Goal: Information Seeking & Learning: Check status

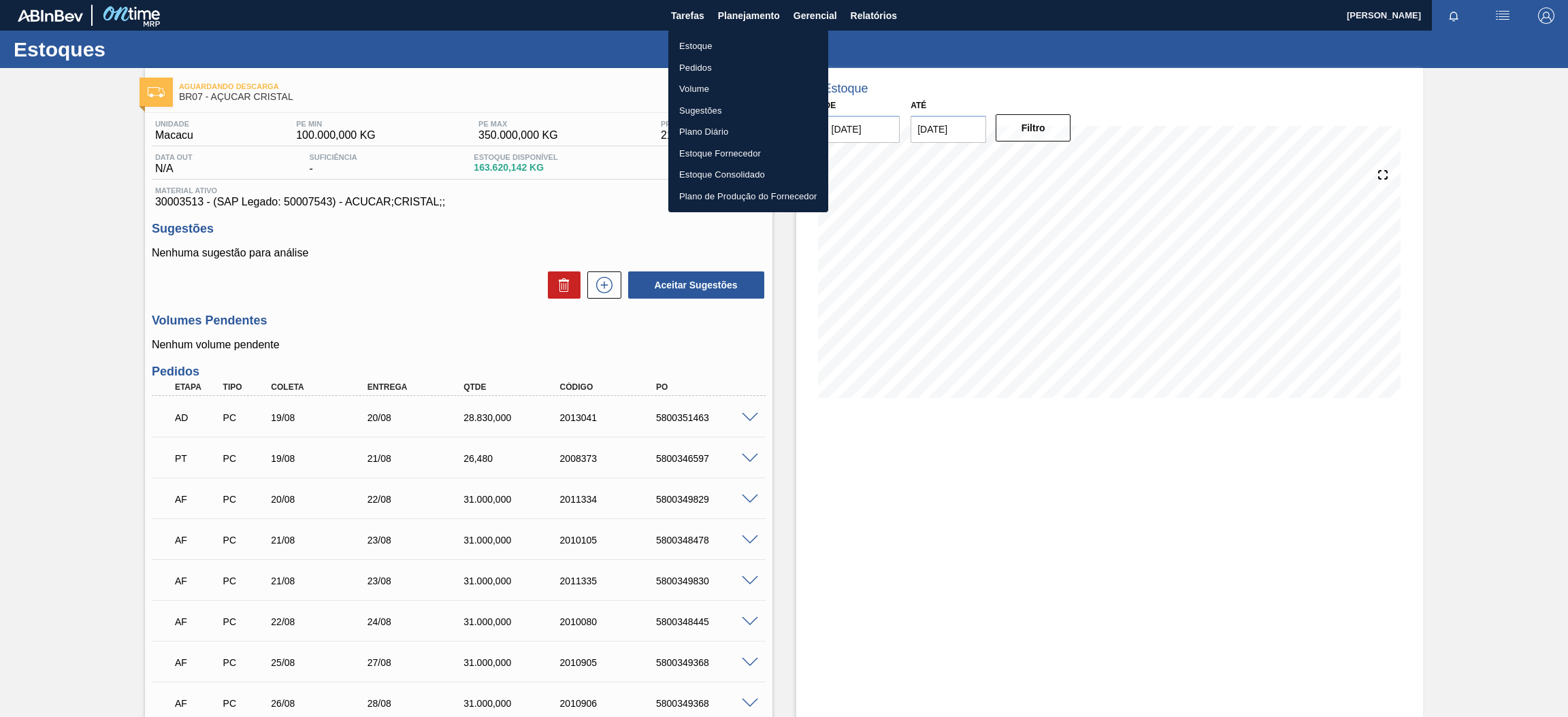
drag, startPoint x: 730, startPoint y: 42, endPoint x: 742, endPoint y: 45, distance: 12.4
click at [729, 42] on li "Estoque" at bounding box center [748, 46] width 160 height 22
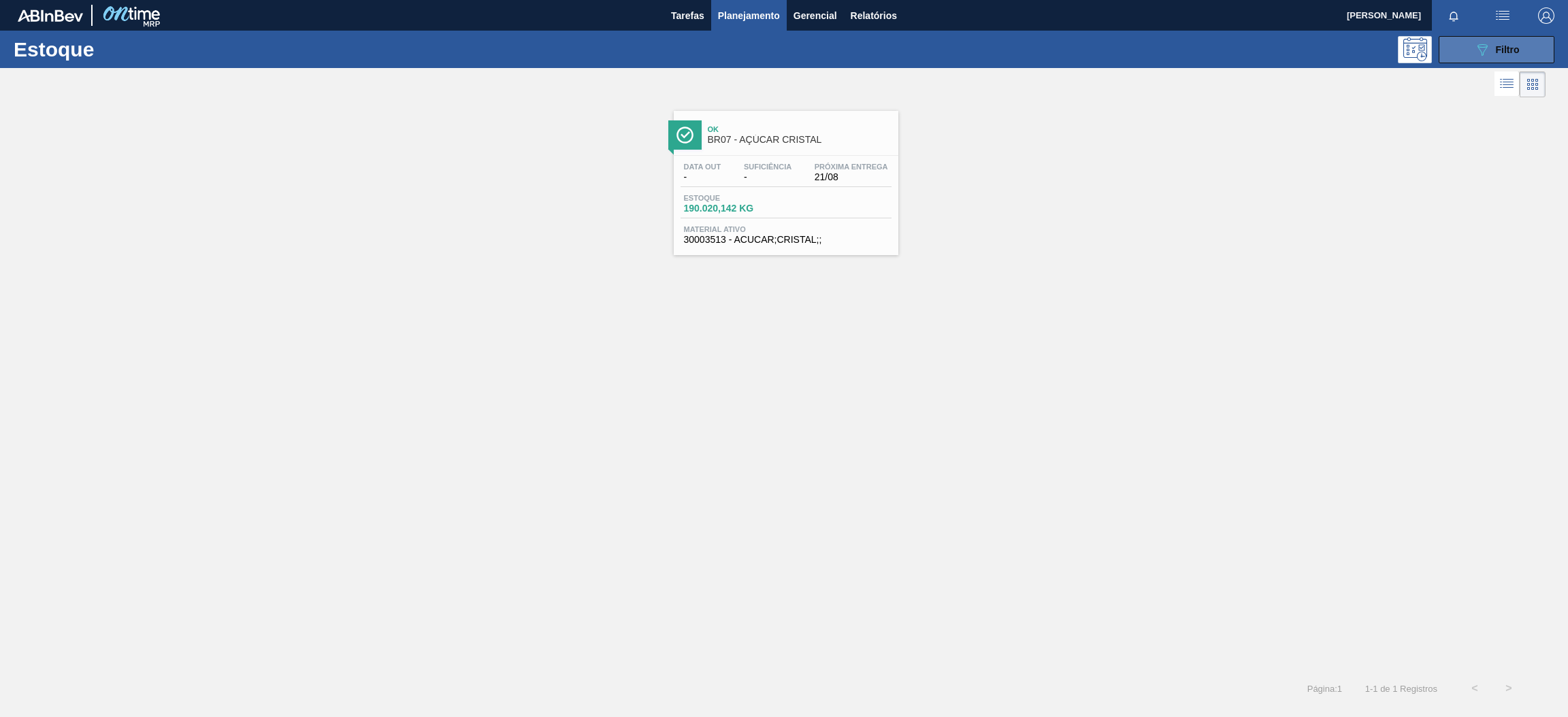
click at [1519, 60] on button "089F7B8B-B2A5-4AFE-B5C0-19BA573D28AC Filtro" at bounding box center [1496, 49] width 115 height 27
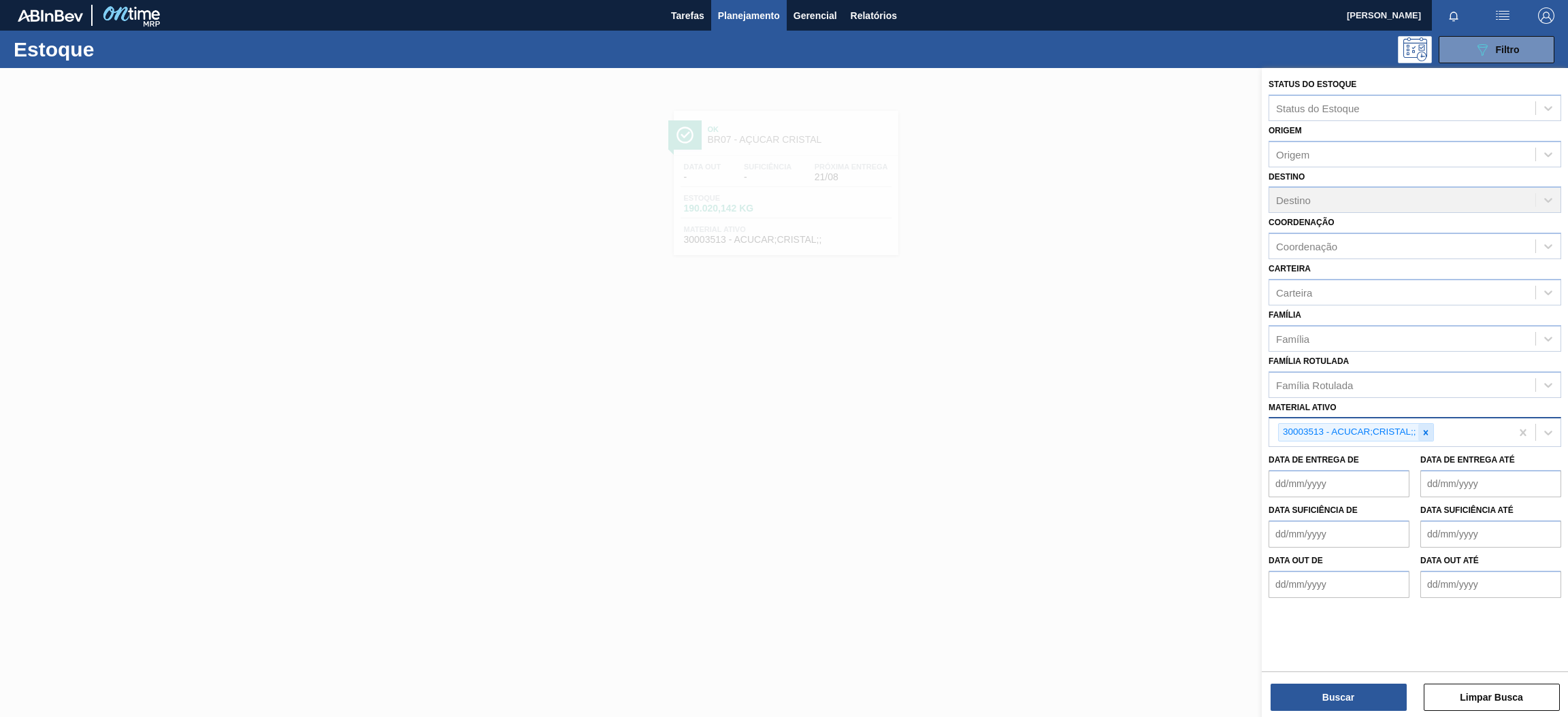
click at [1420, 424] on div at bounding box center [1425, 432] width 15 height 17
paste ativo "30031674"
type ativo "30031674"
drag, startPoint x: 1444, startPoint y: 458, endPoint x: 1567, endPoint y: 615, distance: 199.4
click at [1567, 321] on div "Status do Estoque Status do Estoque Origem Origem Destino Destino Coordenação C…" at bounding box center [1414, 335] width 306 height 534
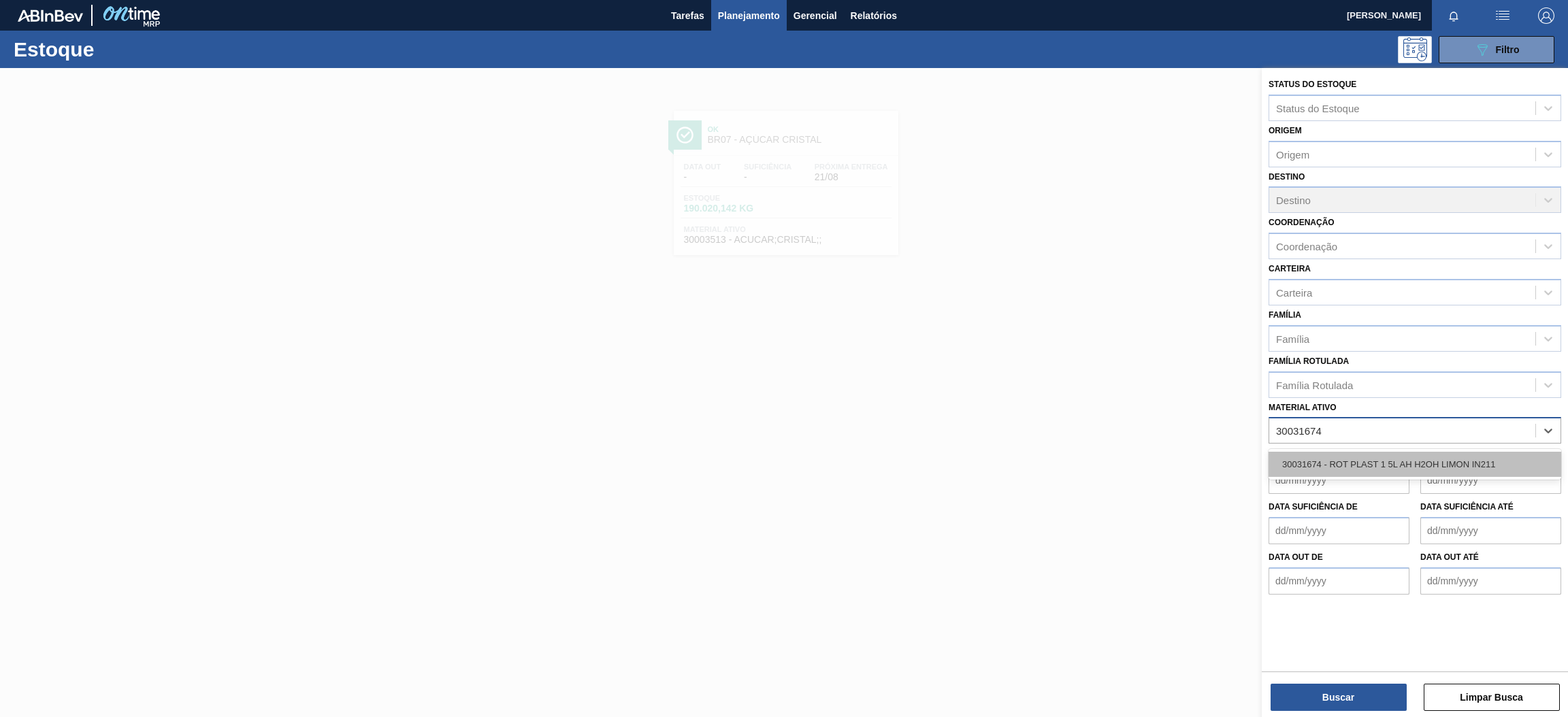
click at [1370, 464] on div "30031674 - ROT PLAST 1 5L AH H2OH LIMON IN211" at bounding box center [1414, 464] width 292 height 25
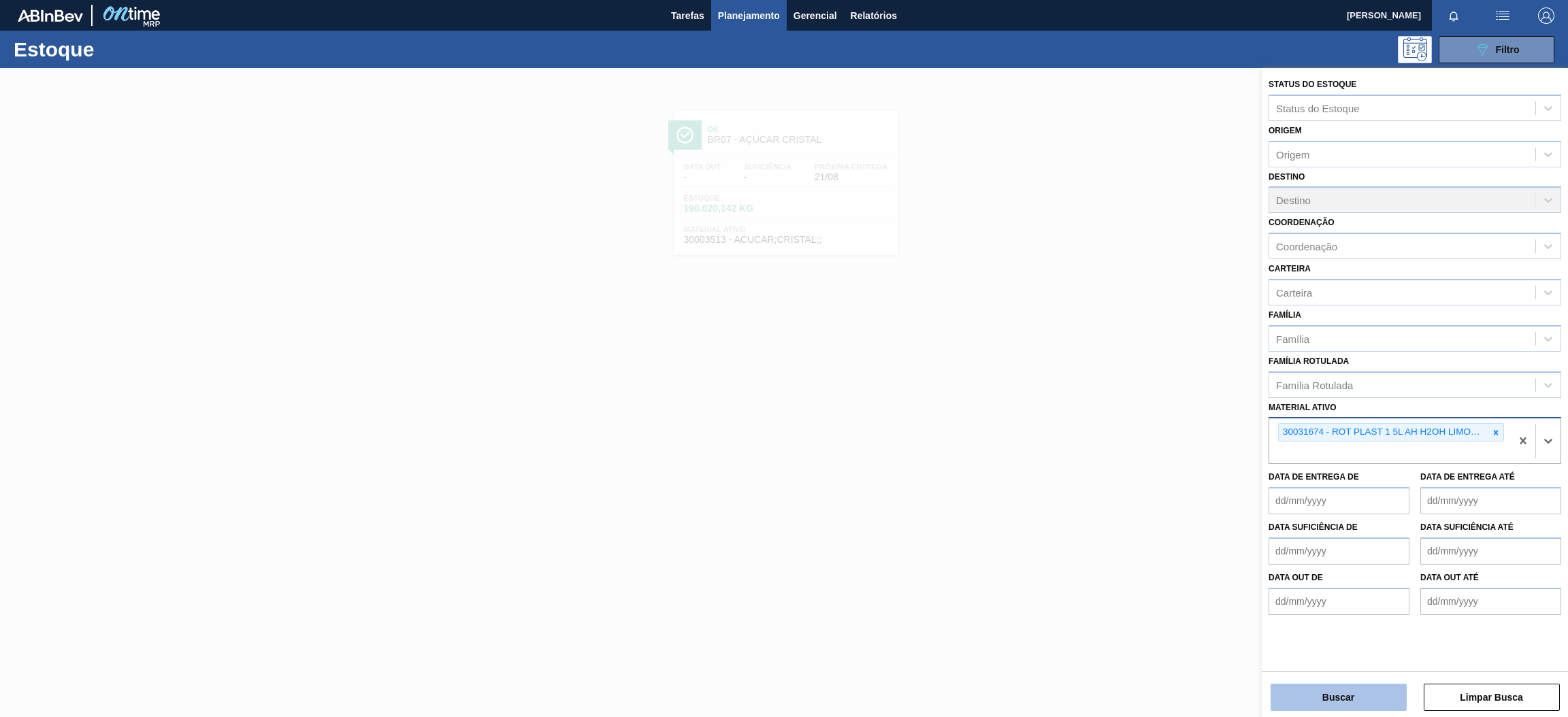
click at [1340, 699] on button "Buscar" at bounding box center [1338, 697] width 136 height 27
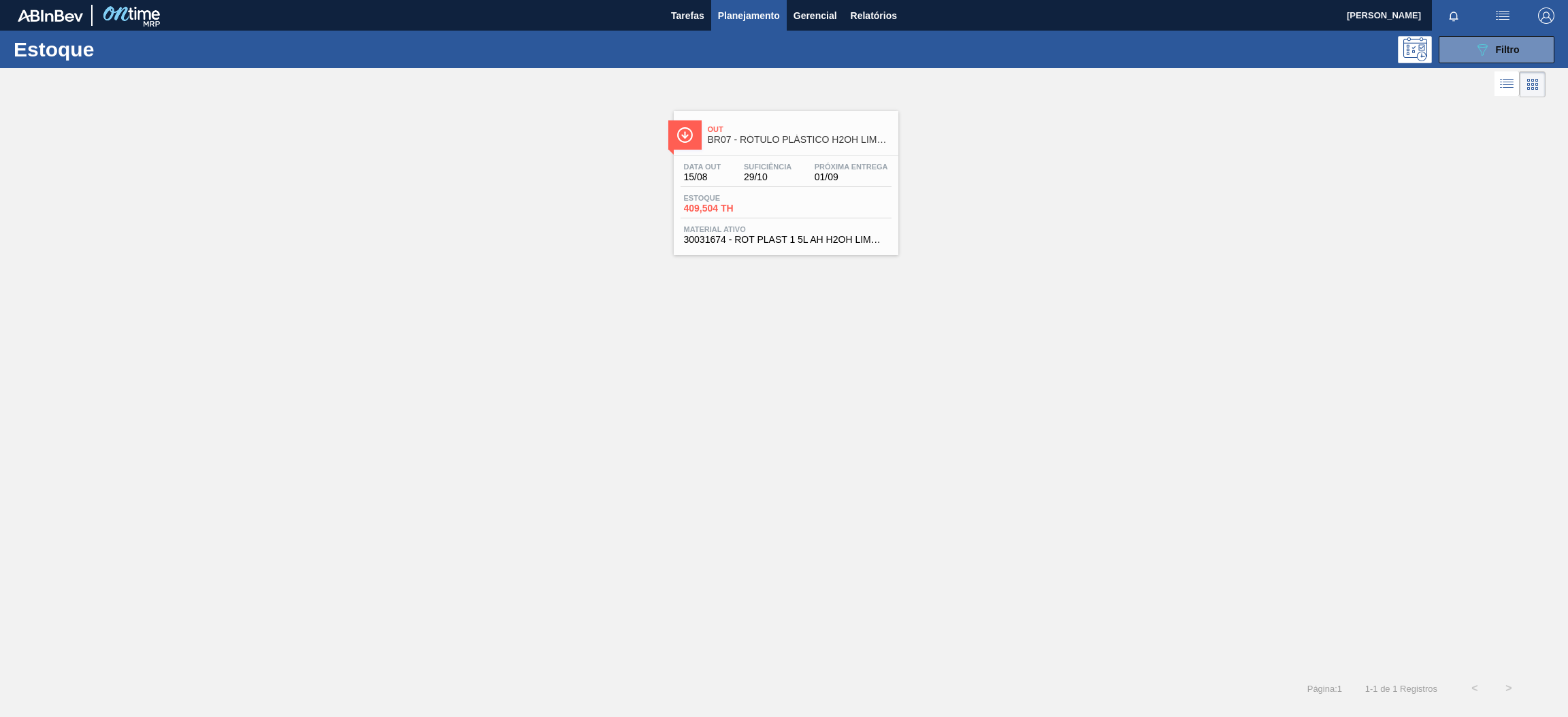
click at [762, 142] on span "BR07 - RÓTULO PLÁSTICO H2OH LIMONETO 1,5L AH" at bounding box center [799, 140] width 183 height 10
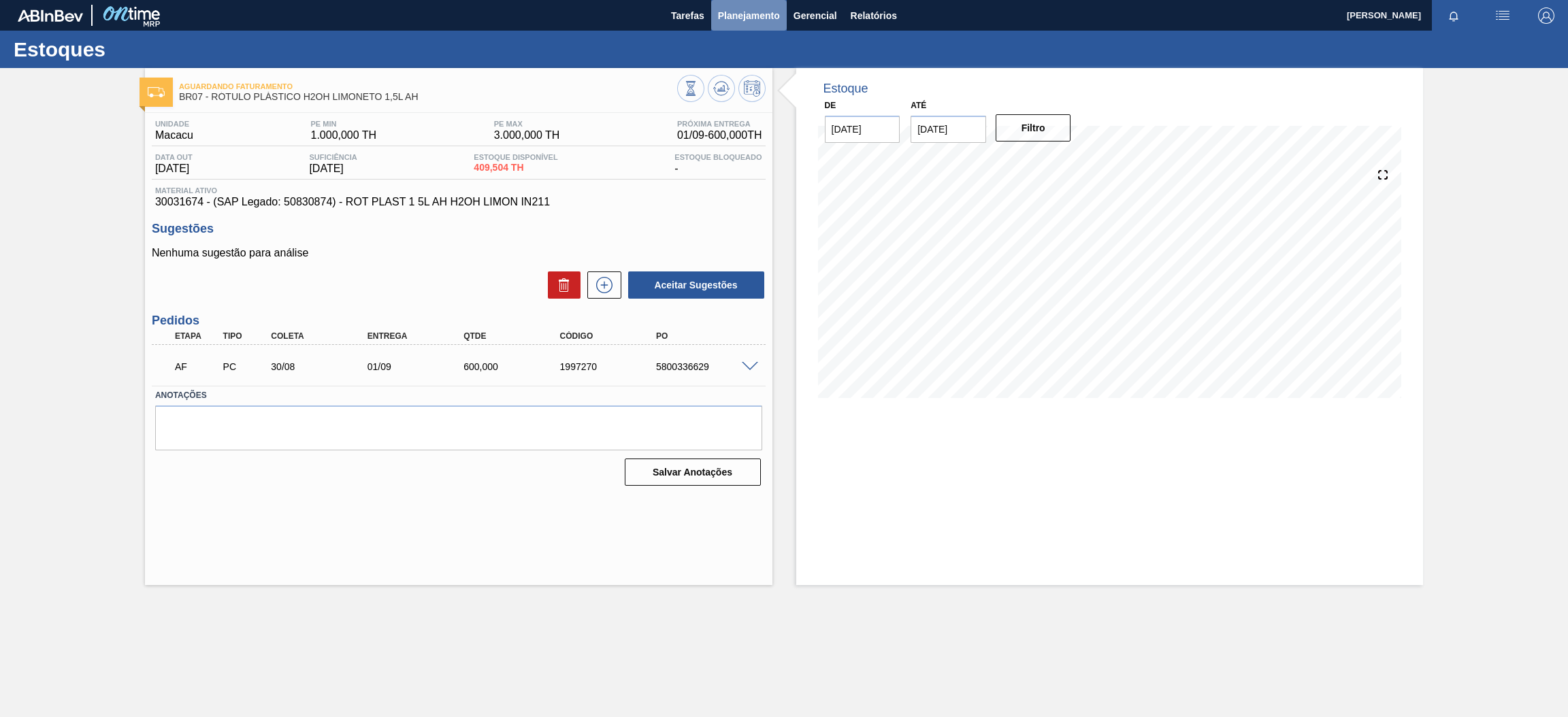
click at [735, 3] on button "Planejamento" at bounding box center [749, 15] width 75 height 31
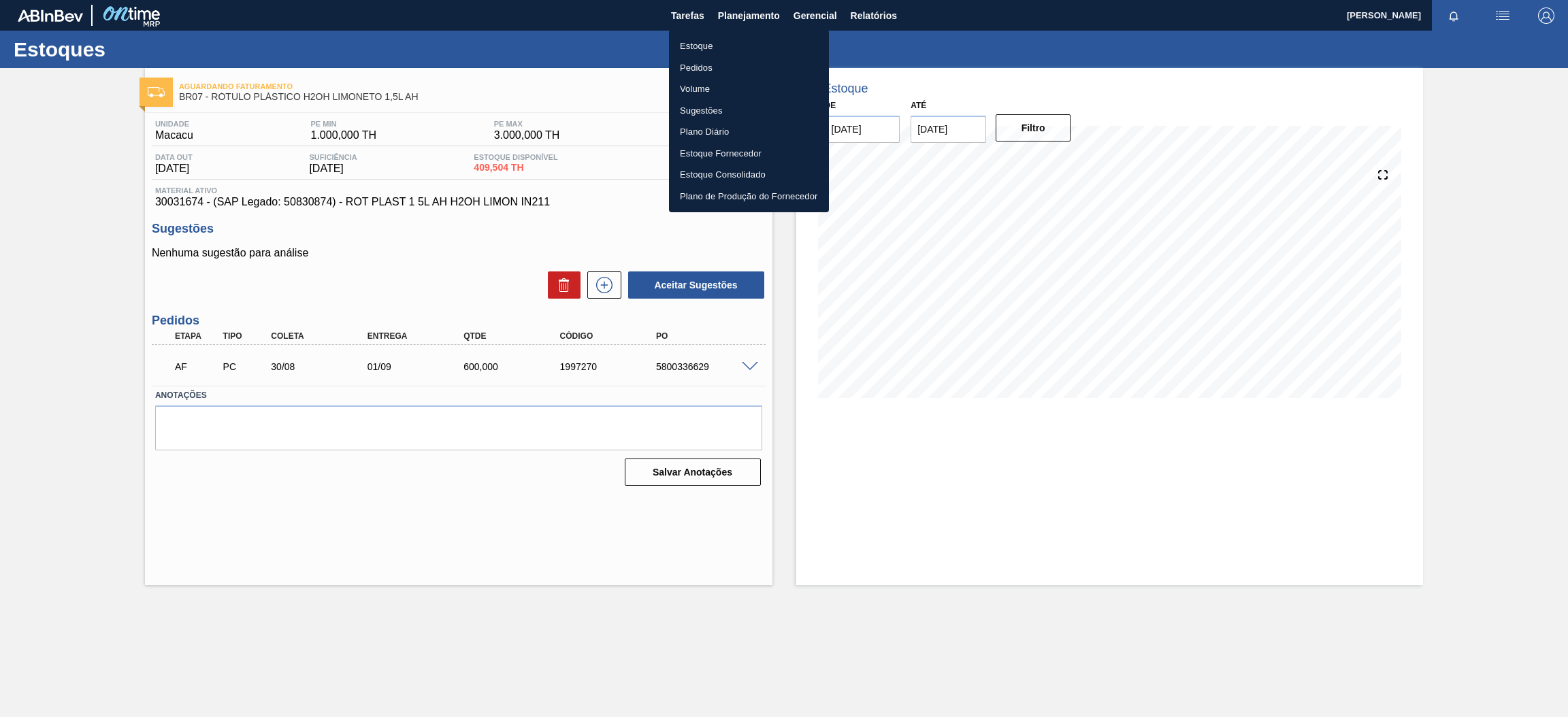
click at [702, 46] on li "Estoque" at bounding box center [749, 46] width 160 height 22
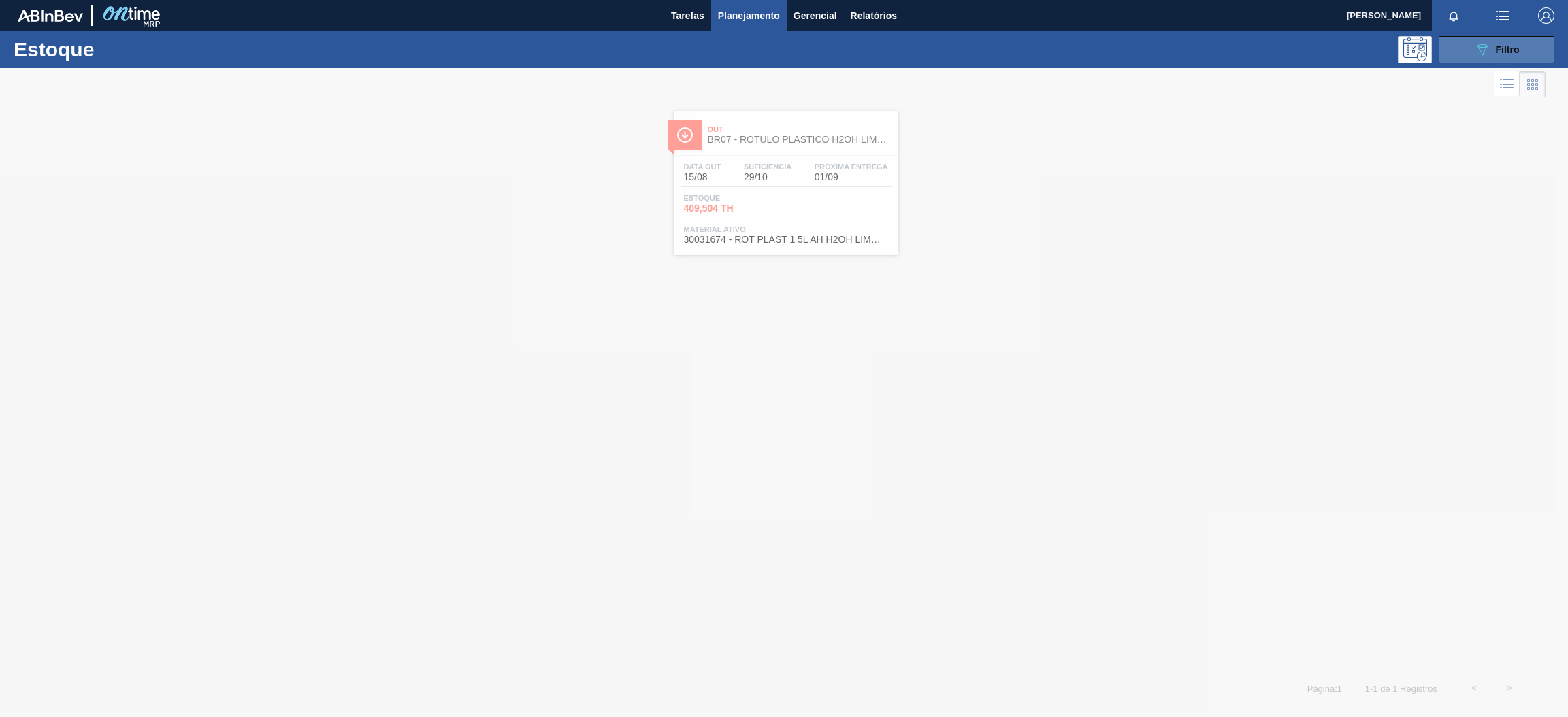
click at [1518, 54] on button "089F7B8B-B2A5-4AFE-B5C0-19BA573D28AC Filtro" at bounding box center [1496, 49] width 115 height 27
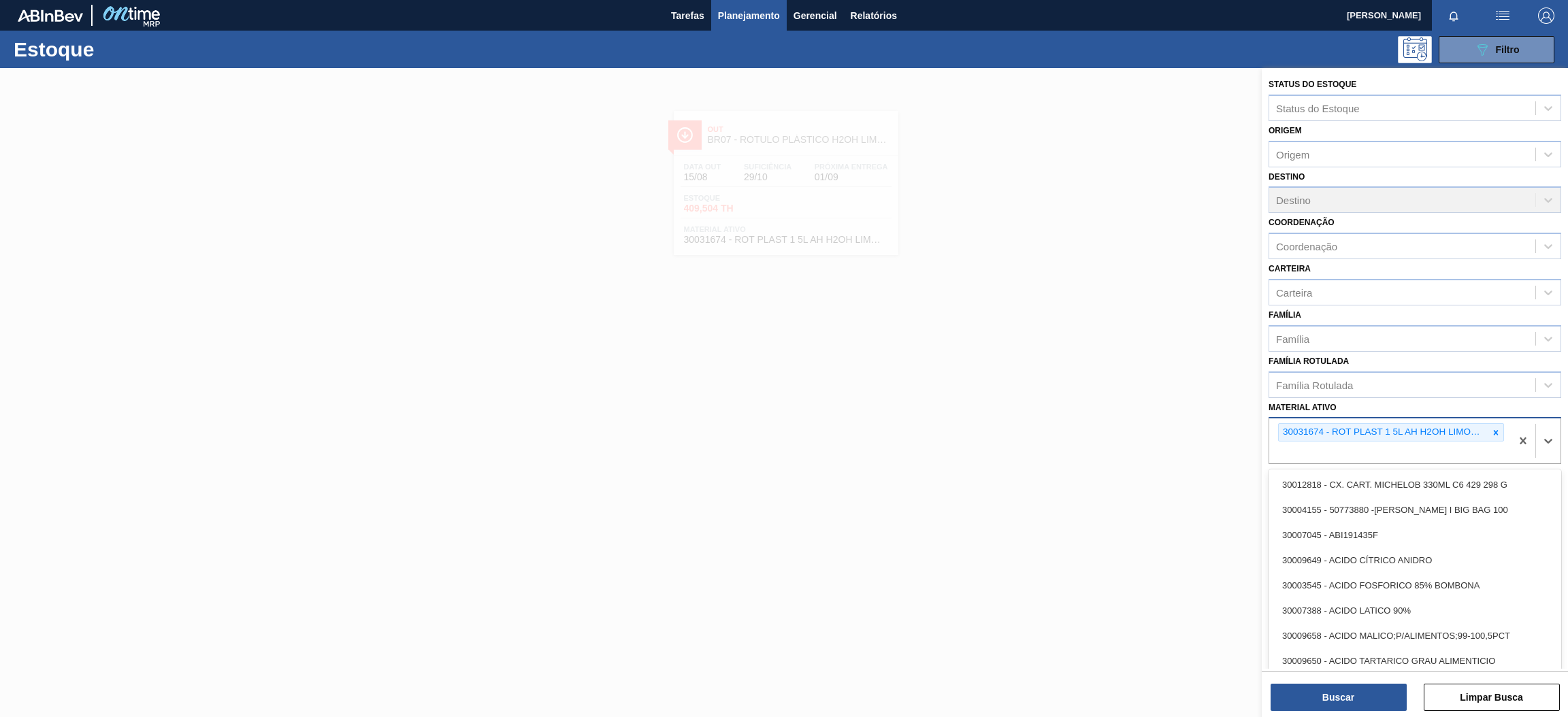
click at [1488, 418] on div "30031674 - ROT PLAST 1 5L AH H2OH LIMON IN211" at bounding box center [1390, 440] width 241 height 45
click at [1491, 430] on icon at bounding box center [1495, 432] width 10 height 10
paste ativo "30003581"
type ativo "30003581"
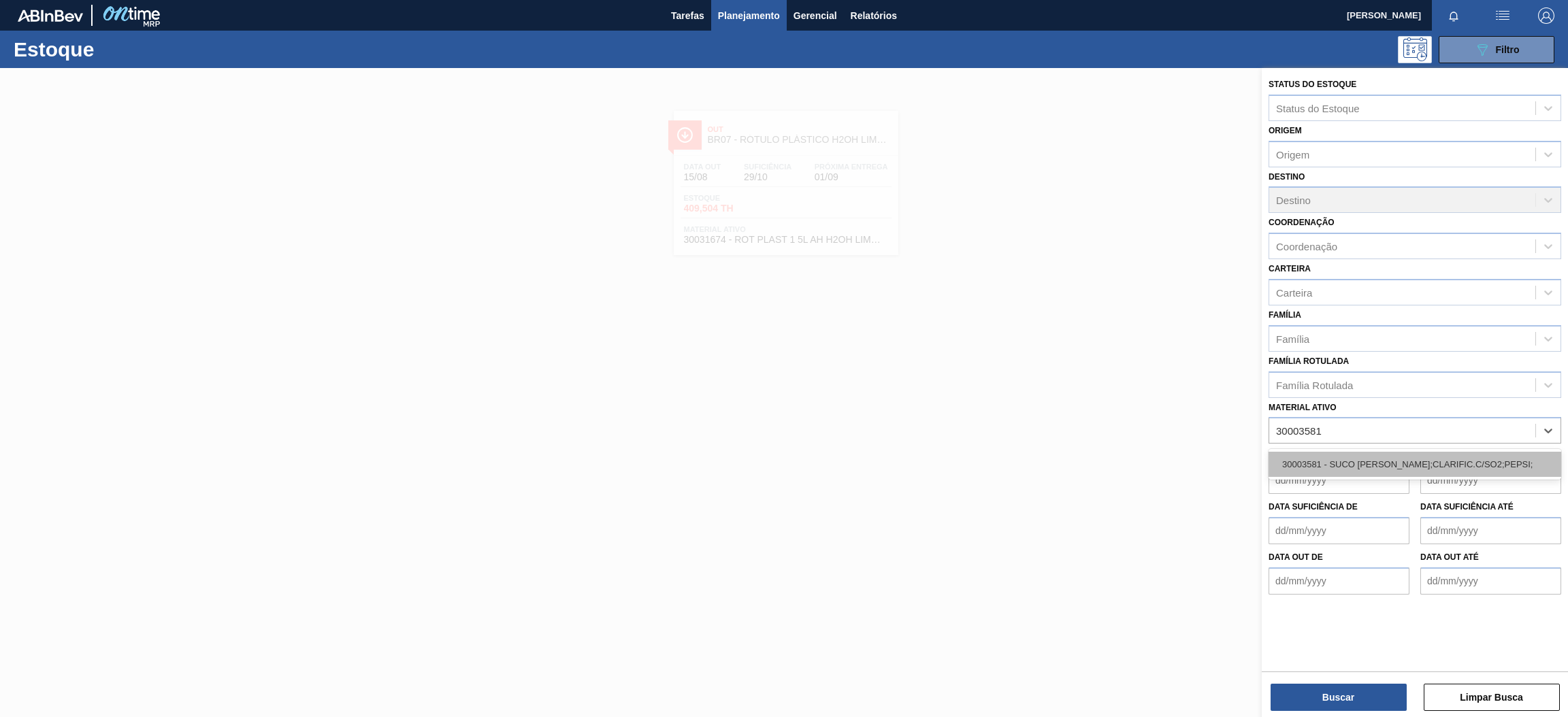
click at [1353, 467] on div "30003581 - SUCO [PERSON_NAME];CLARIFIC.C/SO2;PEPSI;" at bounding box center [1414, 464] width 292 height 25
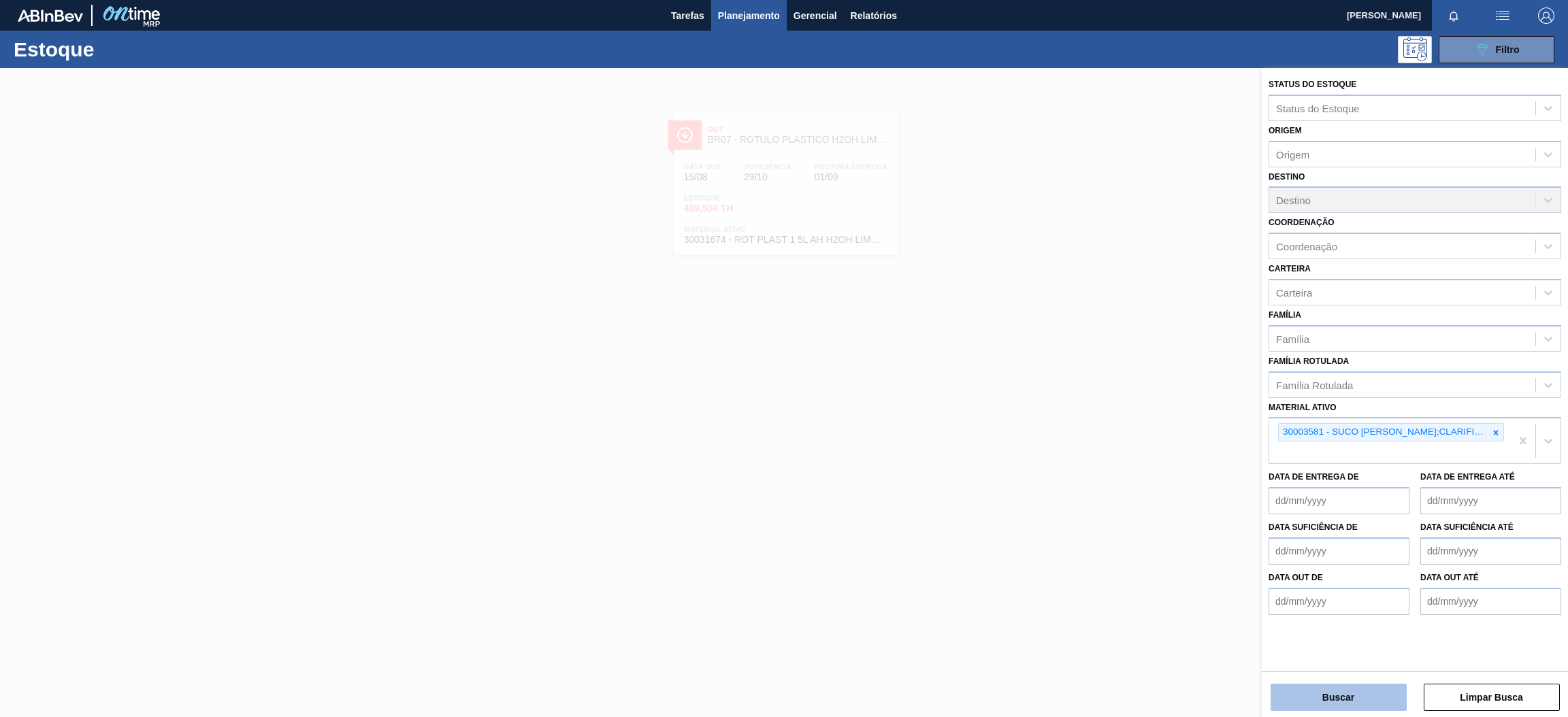
click at [1328, 696] on button "Buscar" at bounding box center [1338, 697] width 136 height 27
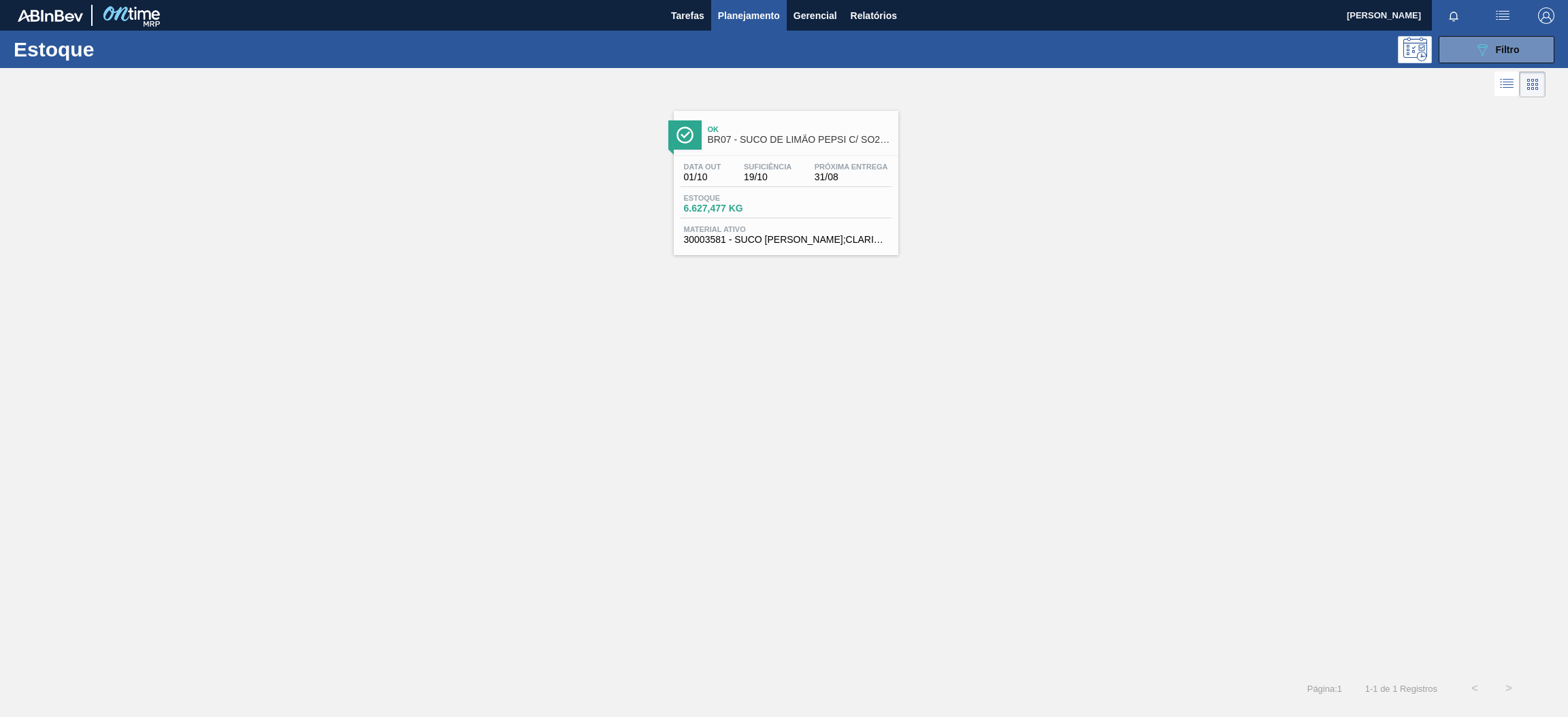
click at [789, 132] on span "Ok" at bounding box center [799, 129] width 183 height 8
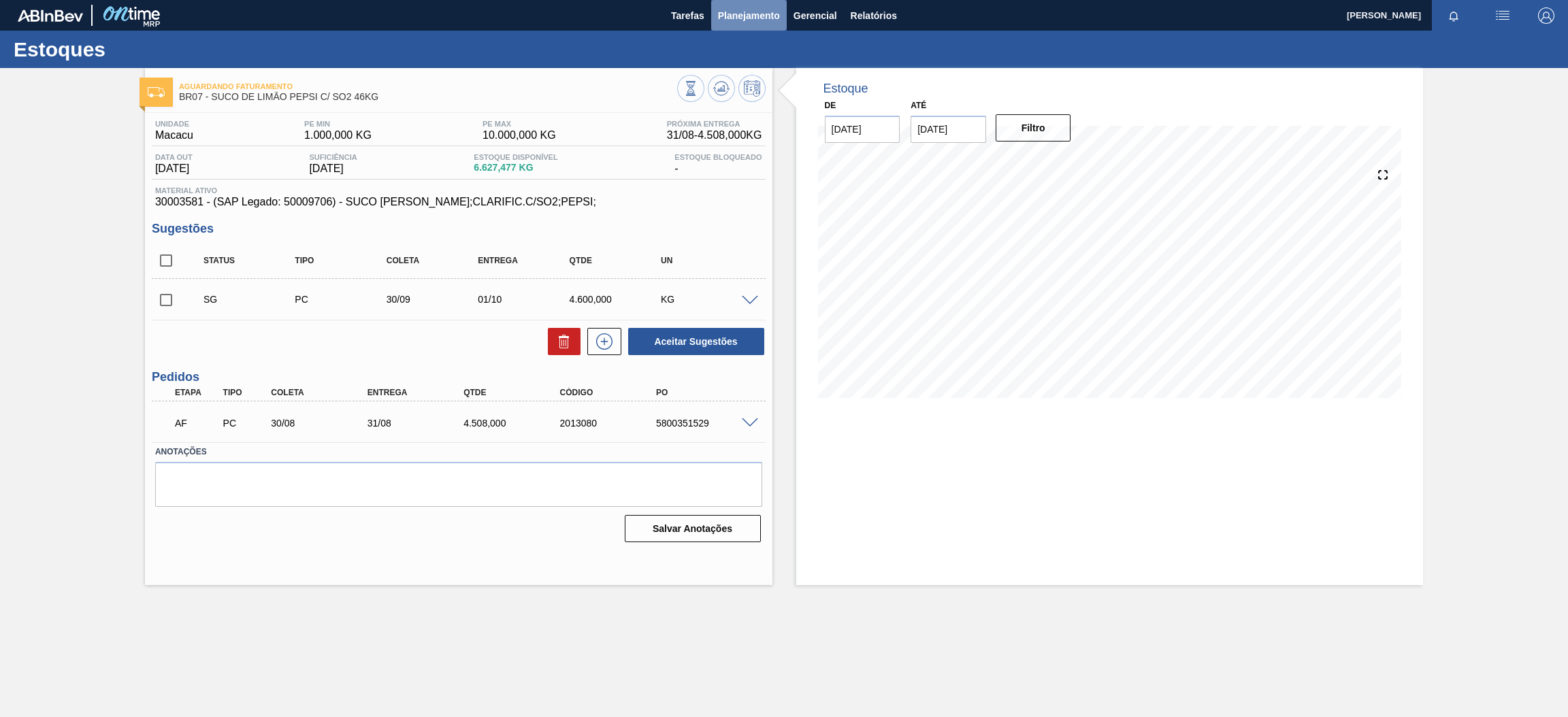
click at [762, 23] on span "Planejamento" at bounding box center [749, 15] width 62 height 16
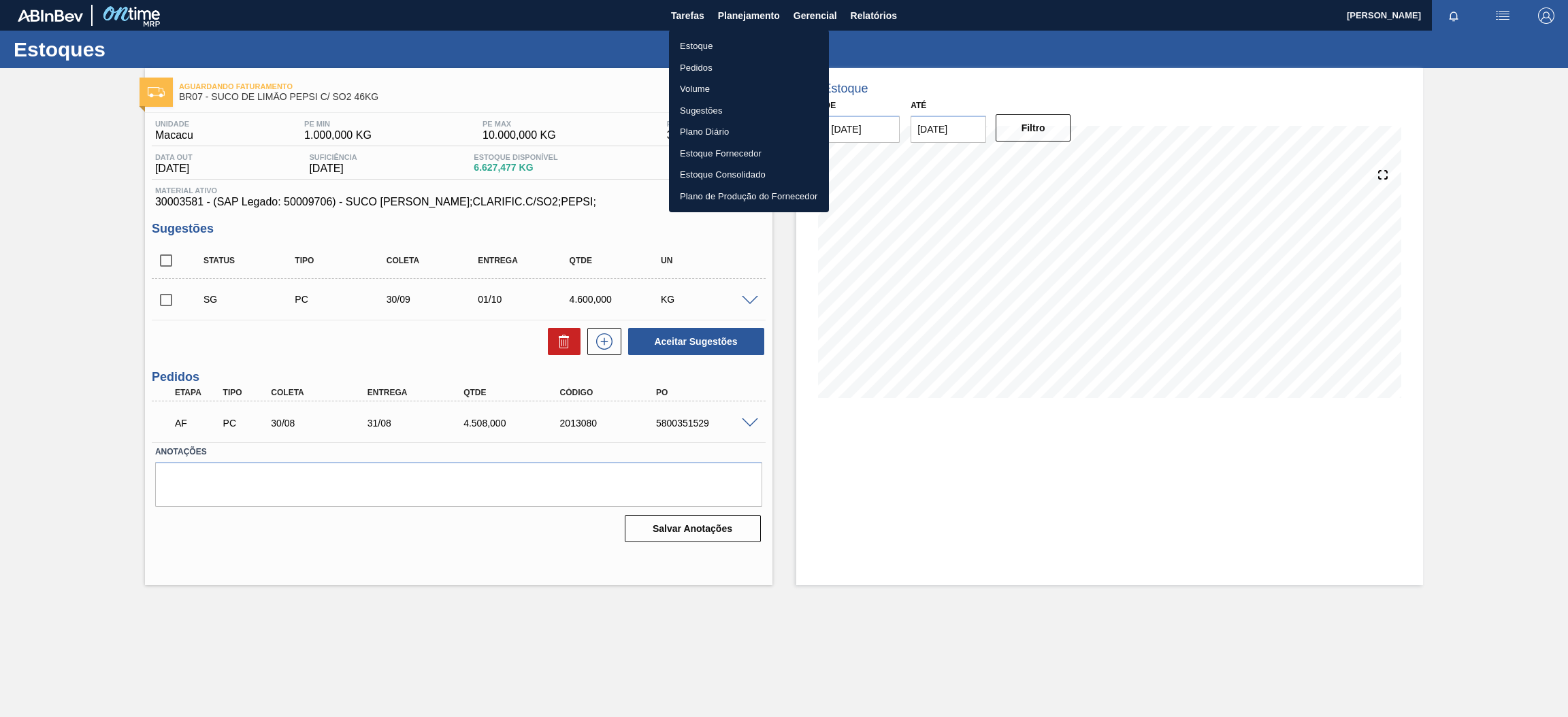
click at [701, 39] on li "Estoque" at bounding box center [749, 46] width 160 height 22
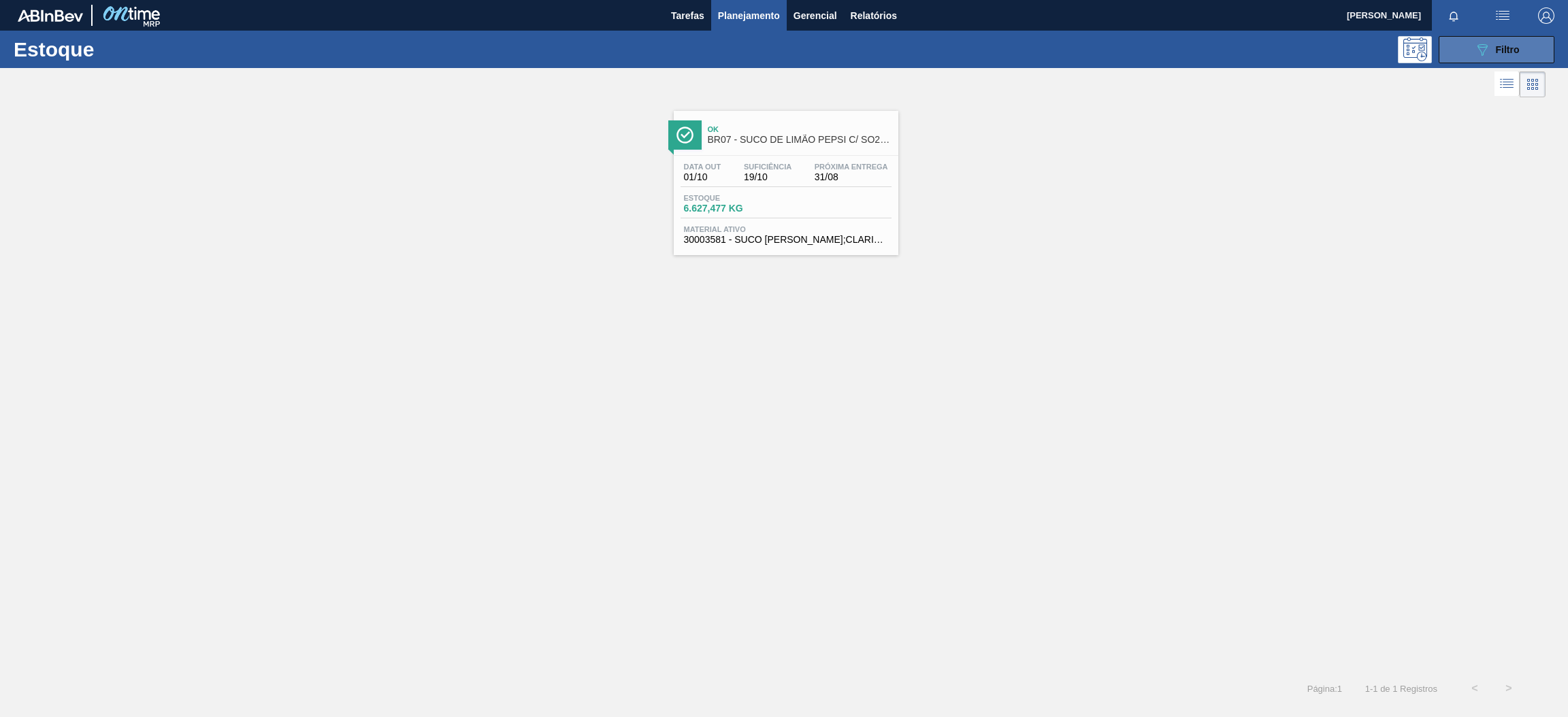
click at [1503, 48] on span "Filtro" at bounding box center [1507, 50] width 24 height 11
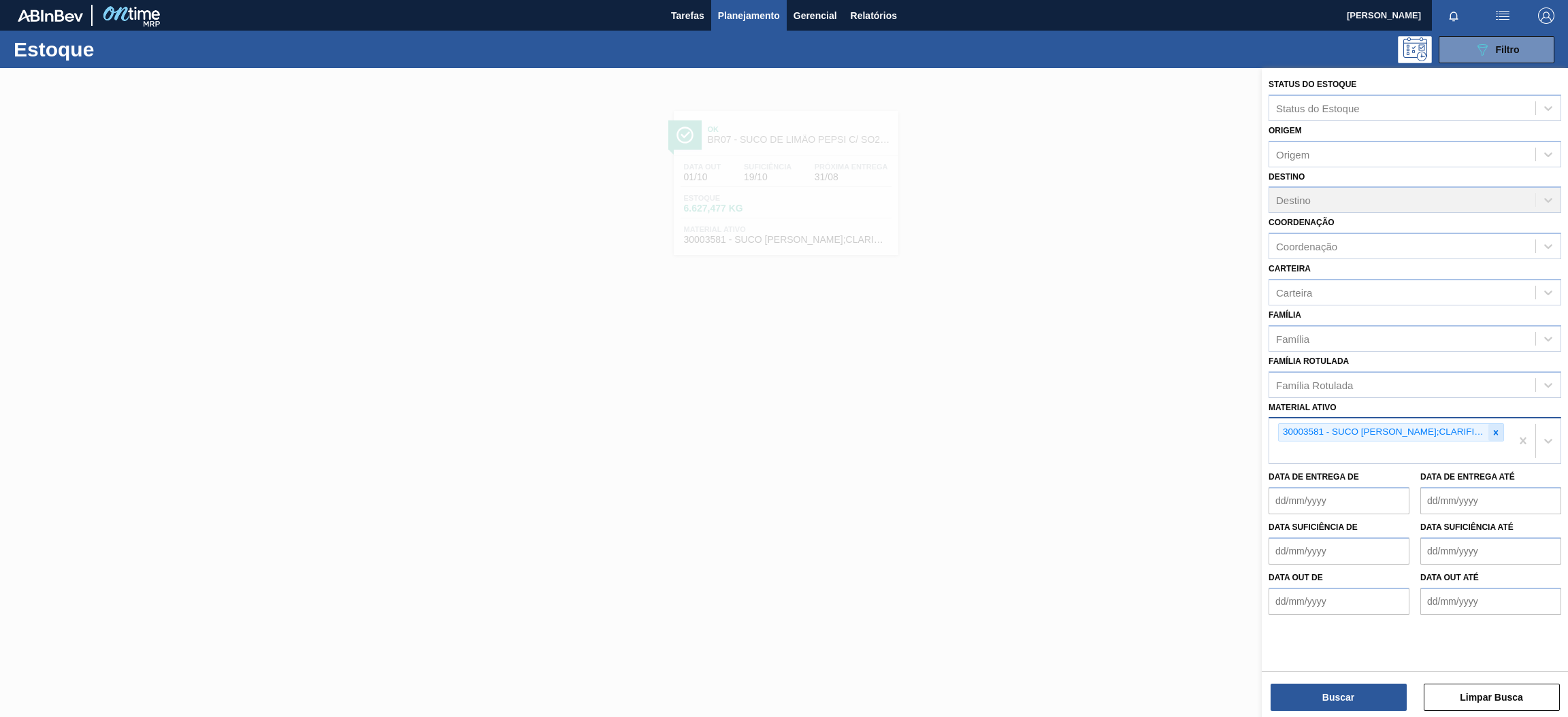
click at [1495, 424] on div at bounding box center [1496, 432] width 15 height 17
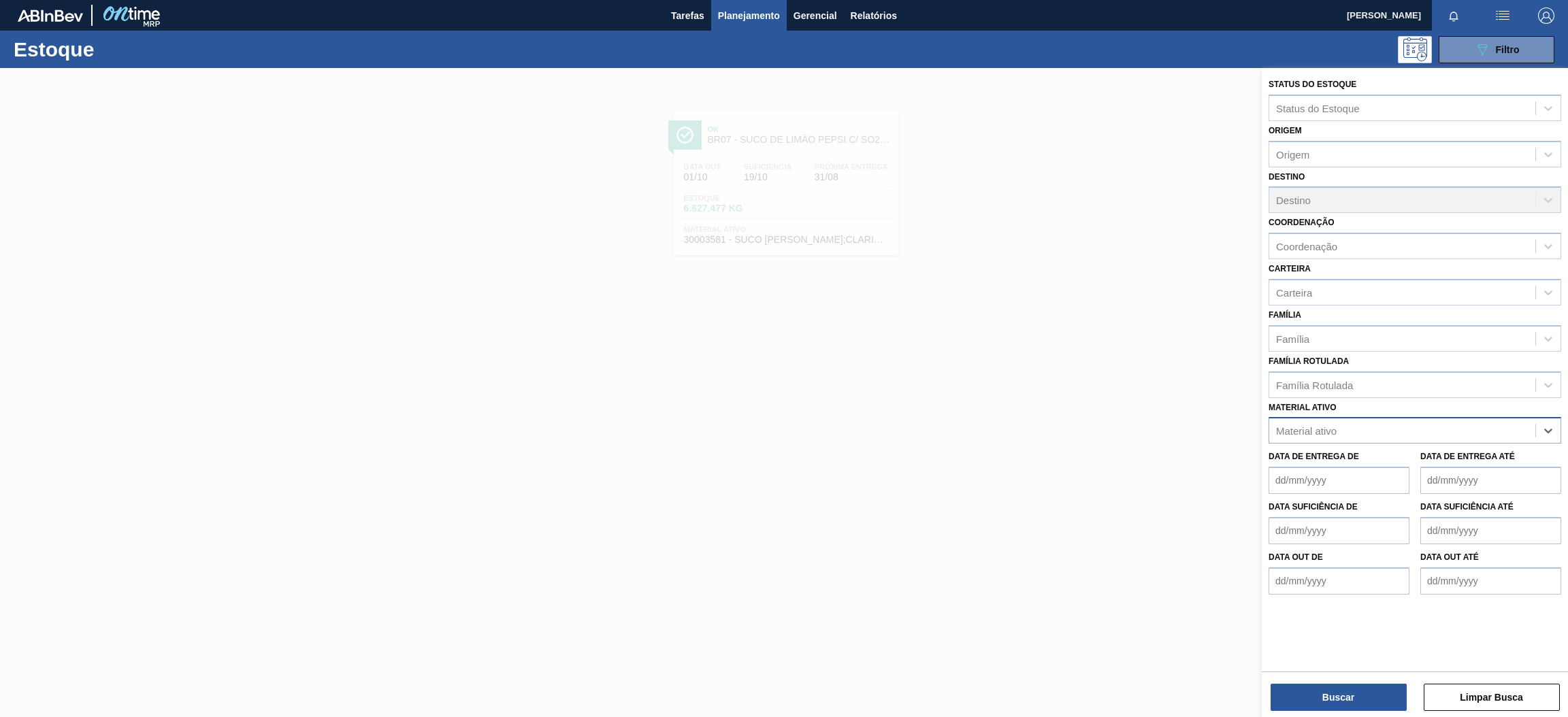
paste ativo "30003598"
type ativo "30003598"
click at [1378, 472] on div "30003598 - KIT H2OH LIMAO;" at bounding box center [1414, 464] width 292 height 25
click at [1371, 702] on button "Buscar" at bounding box center [1338, 697] width 136 height 27
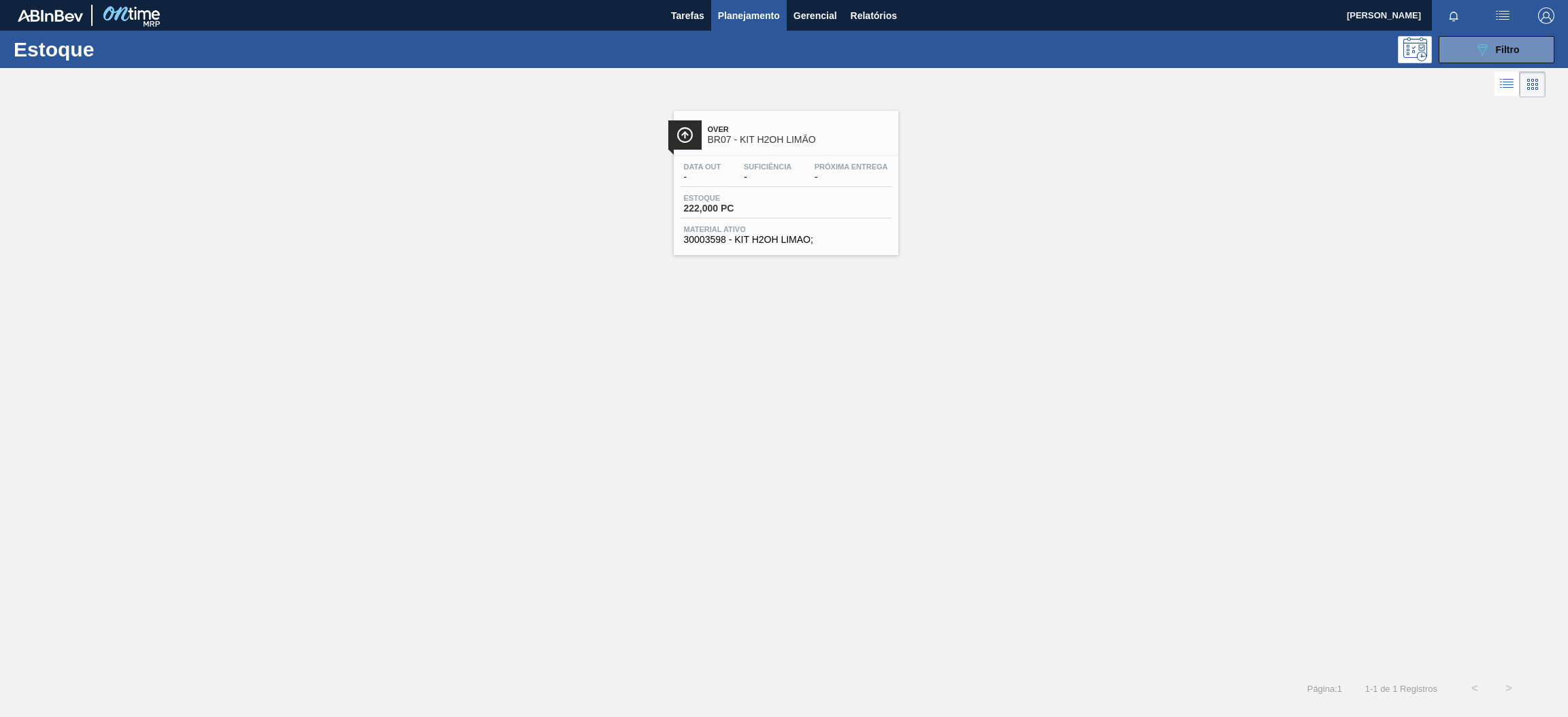
click at [791, 133] on span "Over" at bounding box center [799, 129] width 183 height 8
